Goal: Check status: Check status

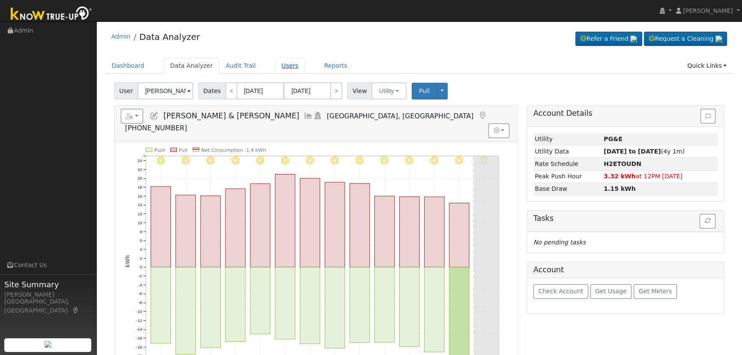
click at [278, 63] on link "Users" at bounding box center [290, 66] width 30 height 16
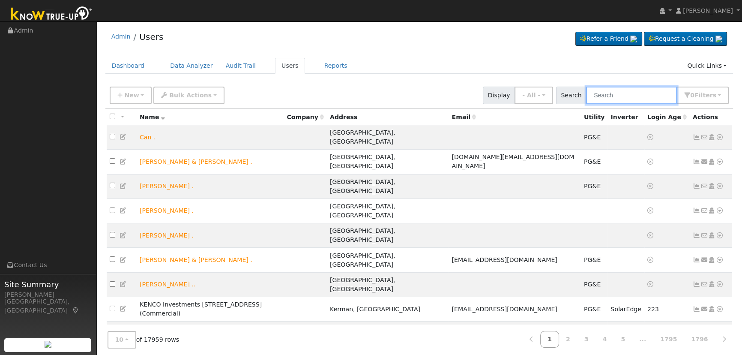
click at [622, 94] on input "text" at bounding box center [631, 96] width 91 height 18
paste input "Curt & Cynthia Dudek"
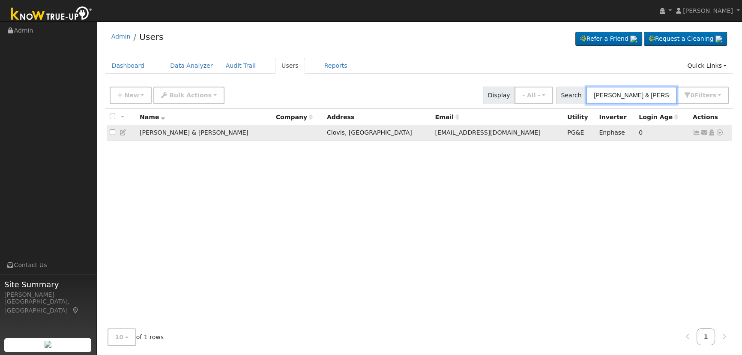
type input "Curt & Cynthia Dudek"
click at [694, 133] on icon at bounding box center [697, 132] width 8 height 6
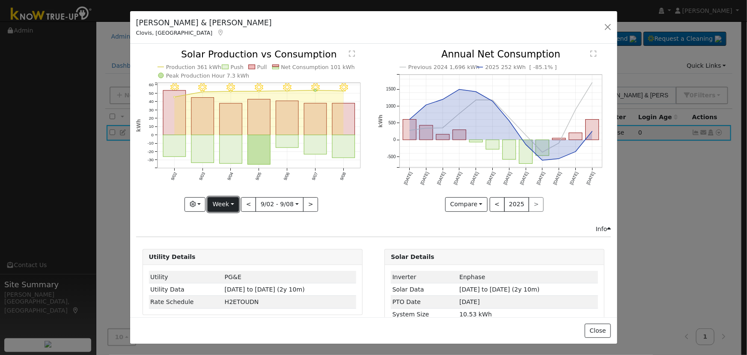
click at [224, 202] on button "Week" at bounding box center [223, 204] width 31 height 15
click at [226, 265] on link "Custom" at bounding box center [238, 270] width 60 height 12
click at [297, 201] on button ">" at bounding box center [303, 204] width 15 height 15
type input "2025-09-09"
type input "2025-09-15"
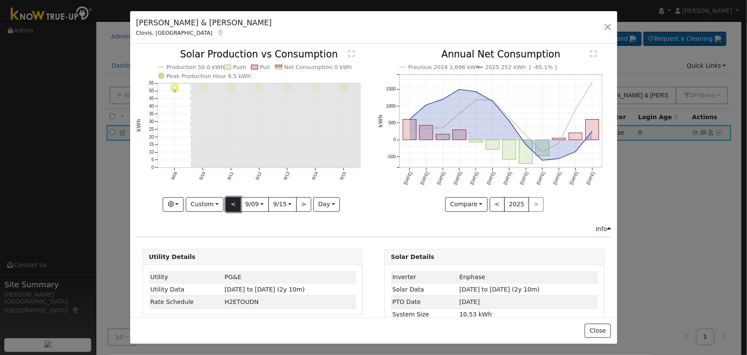
click at [231, 200] on button "<" at bounding box center [233, 204] width 15 height 15
type input "2025-09-02"
type input "2025-09-08"
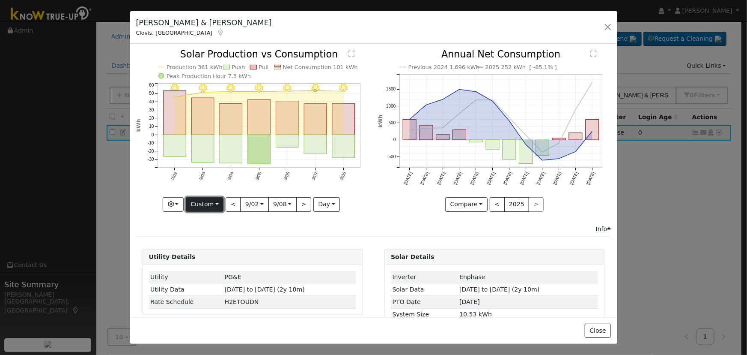
click at [212, 203] on button "Custom" at bounding box center [205, 204] width 38 height 15
click at [212, 215] on link "Day" at bounding box center [216, 221] width 60 height 12
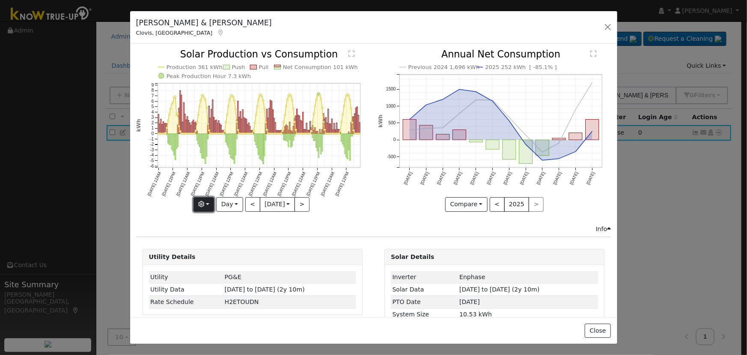
click at [207, 203] on button "button" at bounding box center [204, 204] width 21 height 15
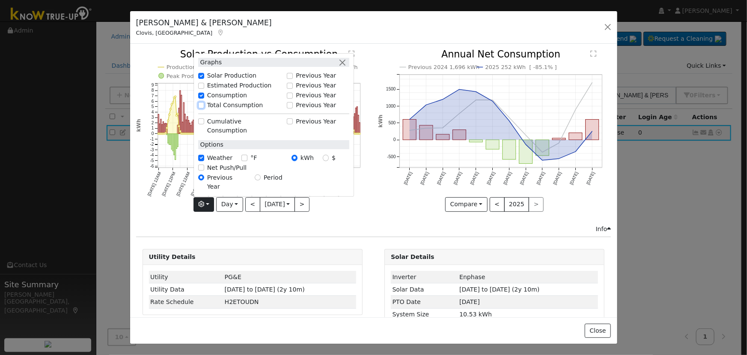
click at [201, 108] on input "Total Consumption" at bounding box center [201, 105] width 6 height 6
checkbox input "true"
click at [344, 67] on button "button" at bounding box center [342, 62] width 9 height 9
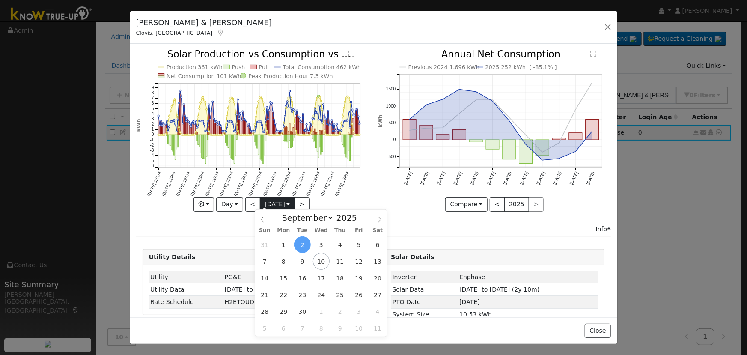
click at [265, 200] on input "2025-09-02" at bounding box center [277, 204] width 34 height 14
click at [302, 248] on span "2" at bounding box center [302, 244] width 17 height 17
